Goal: Task Accomplishment & Management: Manage account settings

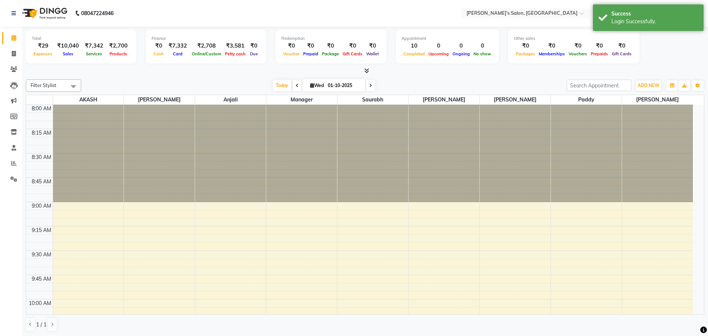
select select "en"
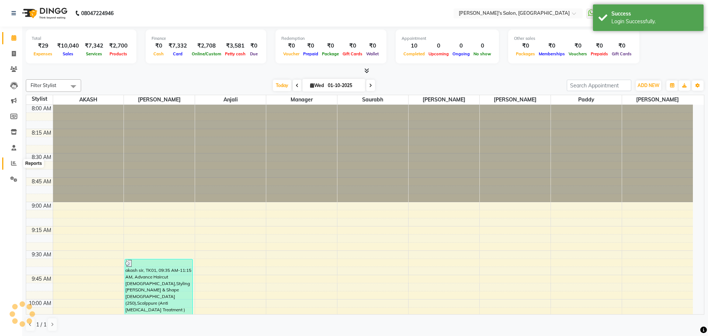
click at [13, 161] on icon at bounding box center [14, 163] width 6 height 6
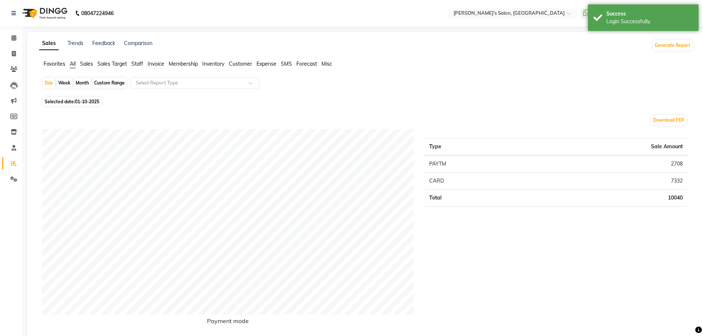
click at [78, 102] on span "01-10-2025" at bounding box center [87, 102] width 24 height 6
select select "10"
select select "2025"
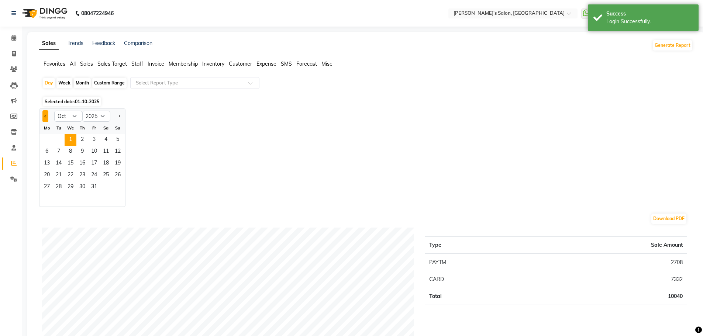
click at [46, 115] on button "Previous month" at bounding box center [45, 116] width 6 height 12
select select "9"
click at [89, 82] on div "Month" at bounding box center [82, 83] width 17 height 10
select select "10"
select select "2025"
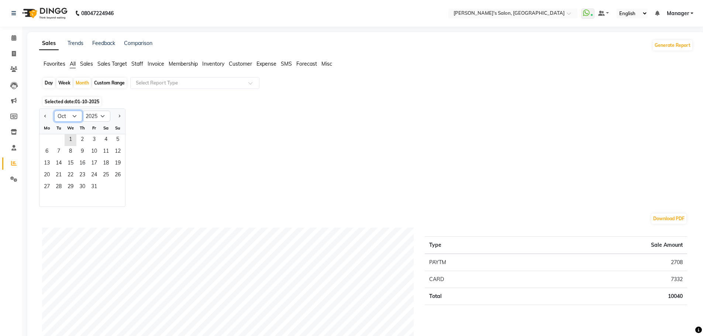
click at [70, 116] on select "Jan Feb Mar Apr May Jun [DATE] Aug Sep Oct Nov Dec" at bounding box center [68, 116] width 28 height 11
select select "9"
click at [54, 111] on select "Jan Feb Mar Apr May Jun [DATE] Aug Sep Oct Nov Dec" at bounding box center [68, 116] width 28 height 11
click at [50, 140] on span "1" at bounding box center [47, 140] width 12 height 12
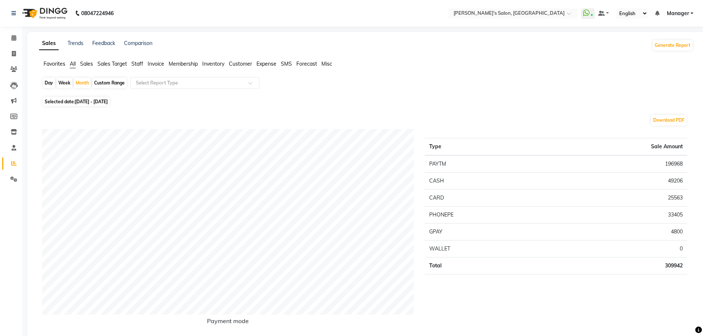
click at [137, 63] on span "Staff" at bounding box center [137, 63] width 12 height 7
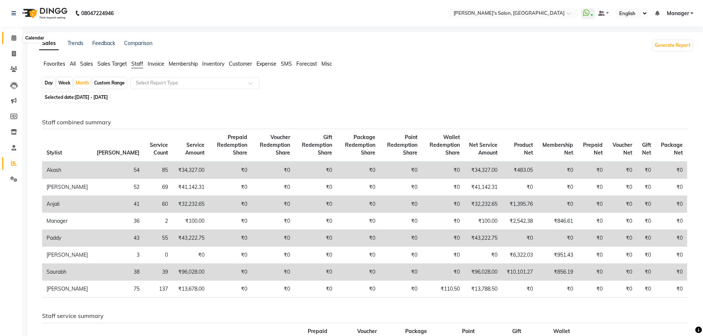
click at [10, 38] on span at bounding box center [13, 38] width 13 height 8
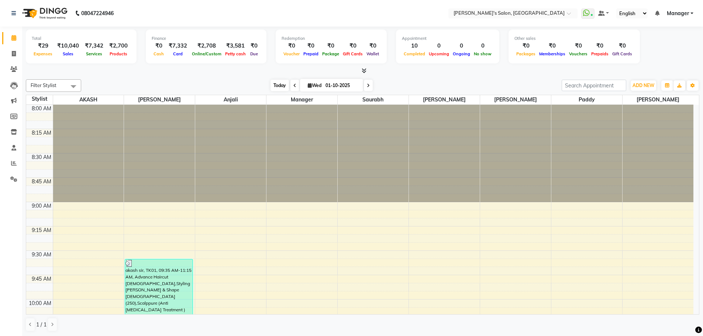
click at [280, 84] on span "Today" at bounding box center [279, 85] width 18 height 11
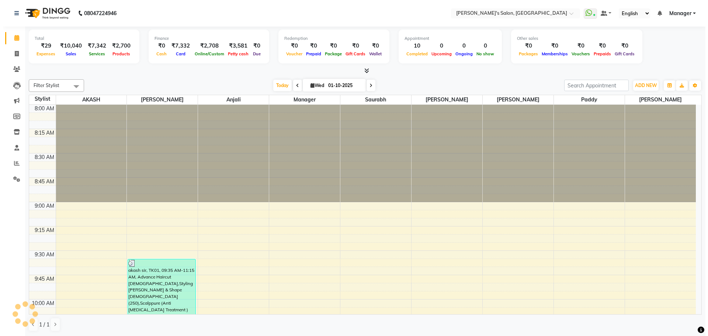
scroll to position [877, 0]
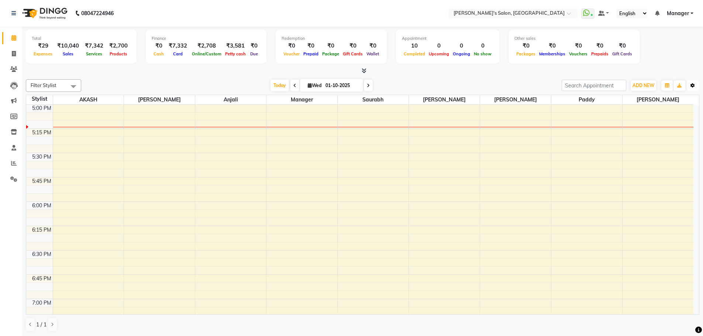
click at [693, 86] on icon "button" at bounding box center [692, 85] width 4 height 4
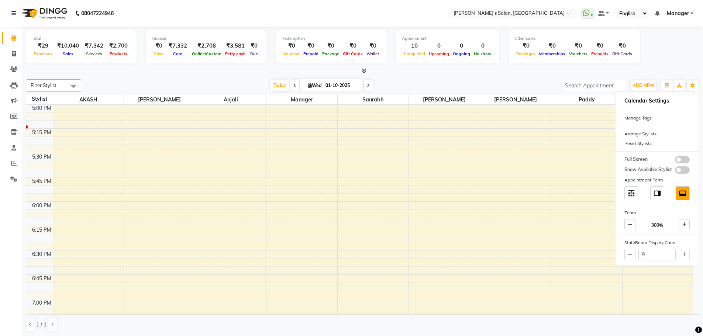
click at [684, 55] on div "Total ₹29 Expenses ₹10,040 Sales ₹7,342 Services ₹2,700 Products Finance ₹0 Cas…" at bounding box center [362, 48] width 673 height 36
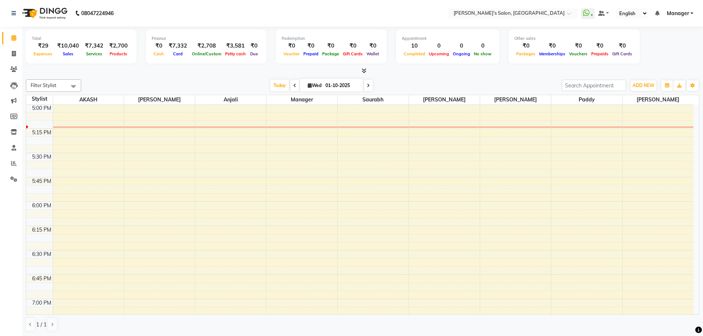
click at [680, 14] on span "Manager" at bounding box center [677, 14] width 22 height 8
click at [648, 49] on link "Sign out" at bounding box center [654, 50] width 67 height 11
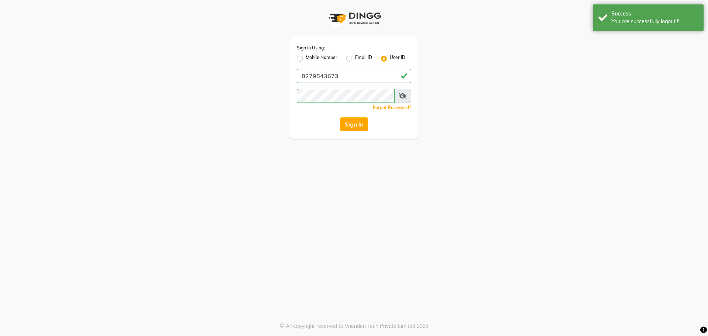
click at [313, 58] on label "Mobile Number" at bounding box center [322, 58] width 32 height 9
click at [311, 58] on input "Mobile Number" at bounding box center [308, 56] width 5 height 5
radio input "true"
radio input "false"
click at [338, 78] on input "Username" at bounding box center [367, 76] width 90 height 14
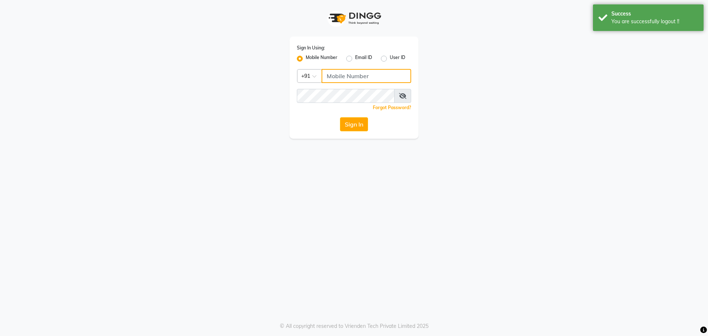
type input "8279543673"
click at [354, 123] on button "Sign In" at bounding box center [354, 124] width 28 height 14
